Goal: Transaction & Acquisition: Book appointment/travel/reservation

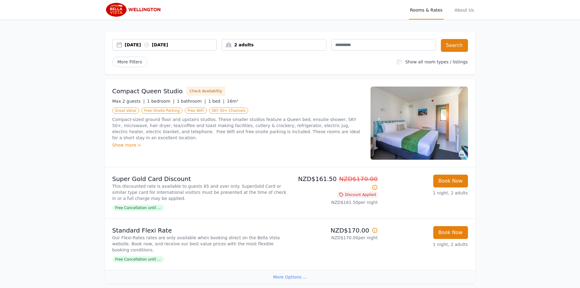
click at [169, 43] on div "[DATE] [DATE]" at bounding box center [171, 45] width 92 height 6
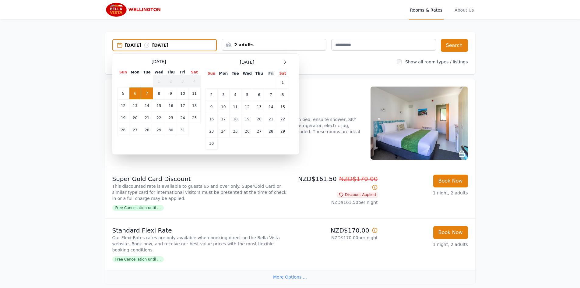
click at [285, 58] on div "Select Dates [DATE] Sun Mon Tue Wed Thu Fri Sat 1 2 3 4 5 6 7 8 9 10 11 12 13 1…" at bounding box center [205, 104] width 186 height 101
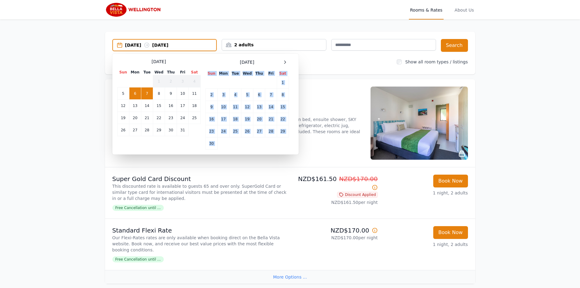
click at [285, 58] on div "Select Dates [DATE] Sun Mon Tue Wed Thu Fri Sat 1 2 3 4 5 6 7 8 9 10 11 12 13 1…" at bounding box center [205, 104] width 186 height 101
click at [286, 61] on icon at bounding box center [285, 62] width 5 height 5
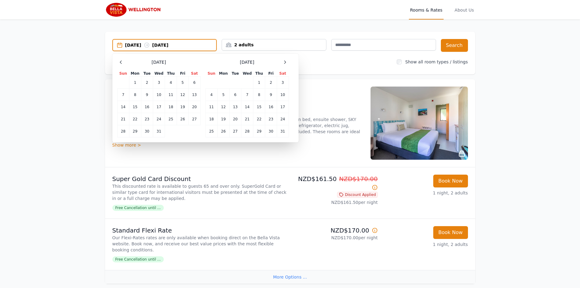
click at [267, 63] on div "[DATE]" at bounding box center [247, 61] width 83 height 7
click at [283, 61] on icon at bounding box center [285, 62] width 5 height 5
click at [194, 132] on td "31" at bounding box center [194, 131] width 12 height 12
click at [224, 81] on td "2" at bounding box center [223, 82] width 12 height 12
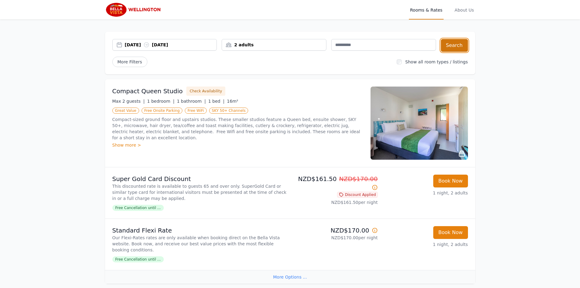
click at [452, 47] on button "Search" at bounding box center [454, 45] width 27 height 13
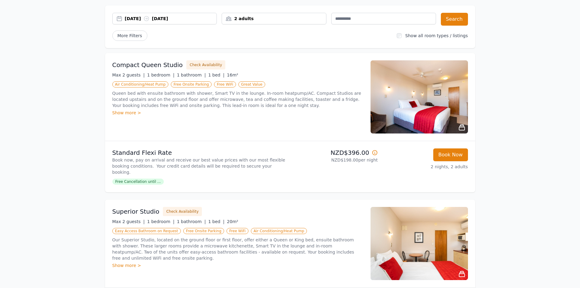
scroll to position [30, 0]
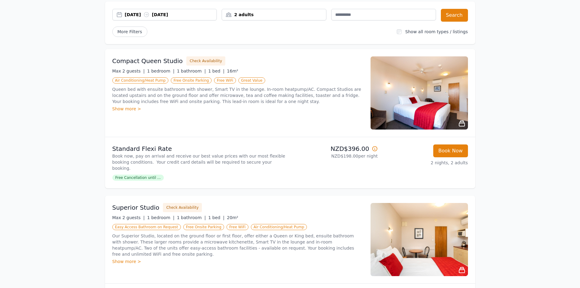
click at [418, 97] on img at bounding box center [419, 92] width 97 height 73
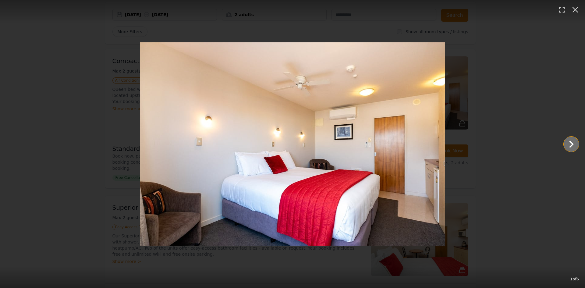
click at [571, 148] on icon "Show slide 2 of 6" at bounding box center [571, 144] width 15 height 15
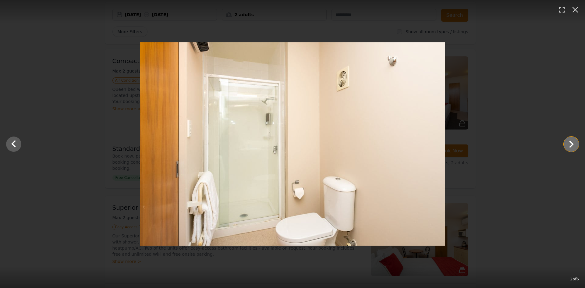
click at [571, 148] on icon "Show slide 3 of 6" at bounding box center [571, 144] width 15 height 15
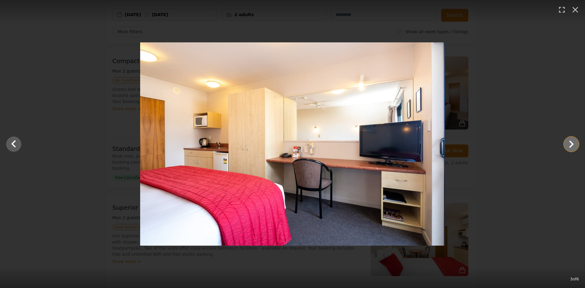
click at [571, 148] on icon "Show slide 4 of 6" at bounding box center [571, 144] width 15 height 15
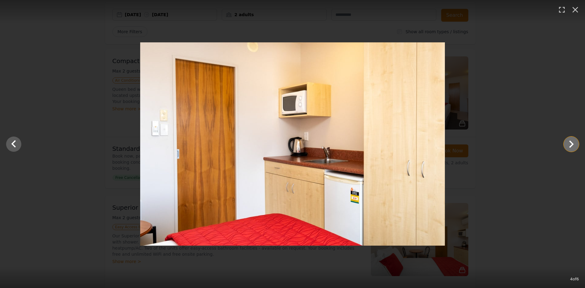
click at [571, 148] on icon "Show slide 5 of 6" at bounding box center [571, 144] width 15 height 15
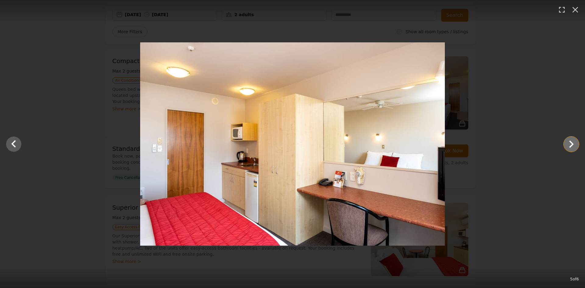
click at [571, 148] on icon "Show slide 6 of 6" at bounding box center [571, 144] width 15 height 15
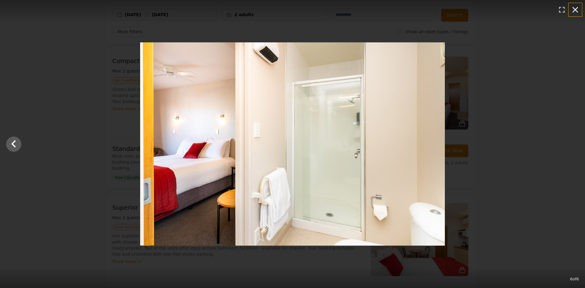
click at [572, 8] on icon "button" at bounding box center [575, 10] width 10 height 10
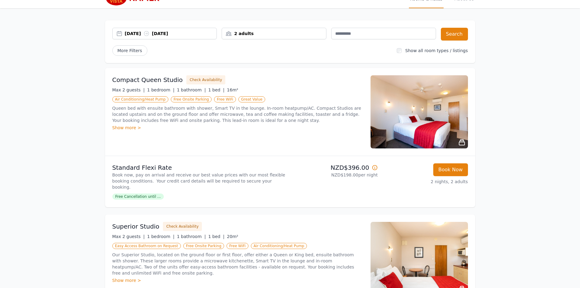
scroll to position [0, 0]
